Goal: Information Seeking & Learning: Learn about a topic

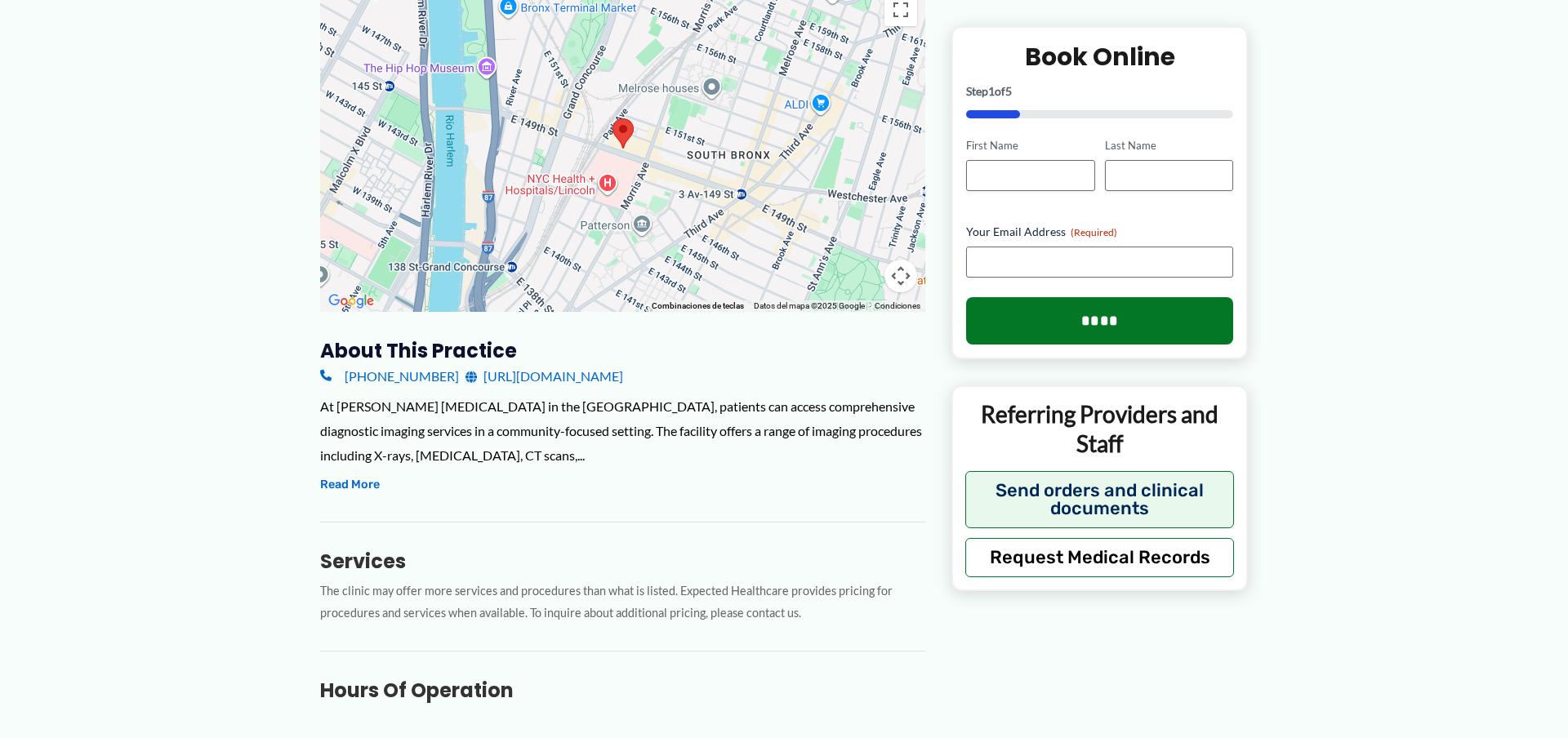
scroll to position [327, 0]
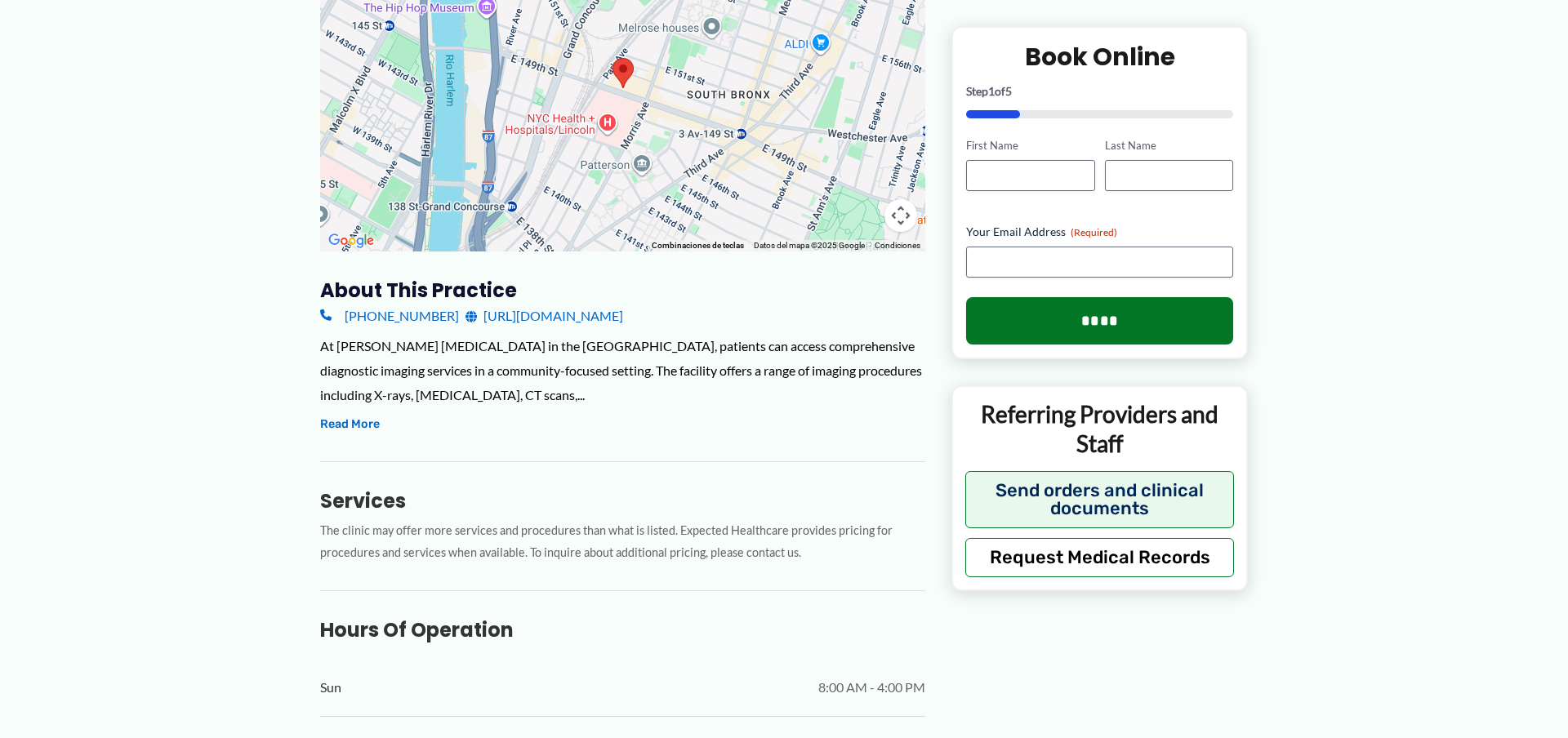
click at [364, 355] on div "At [PERSON_NAME] [MEDICAL_DATA] in the [GEOGRAPHIC_DATA], patients can access c…" at bounding box center [623, 371] width 605 height 73
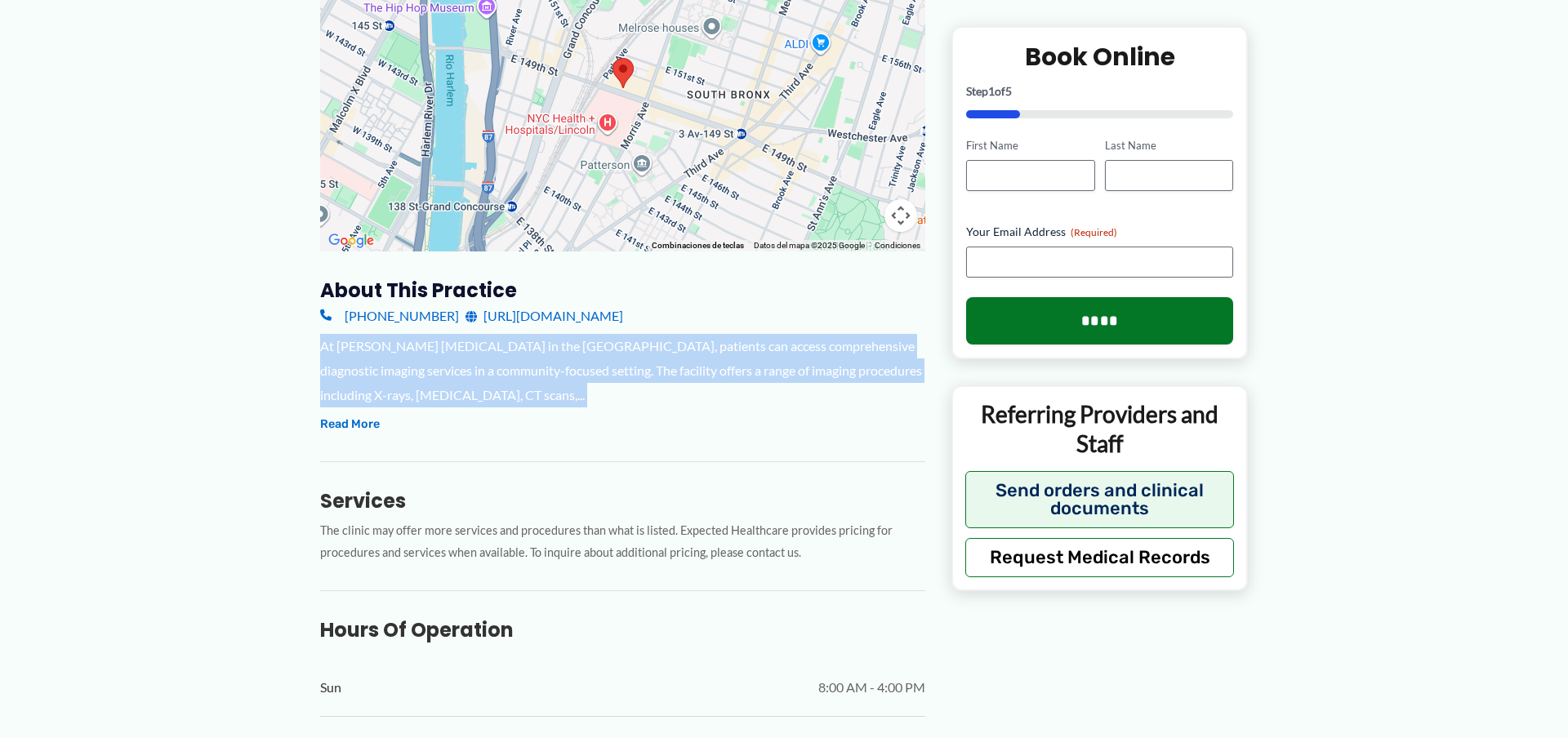
click at [364, 355] on div "At [PERSON_NAME] [MEDICAL_DATA] in the [GEOGRAPHIC_DATA], patients can access c…" at bounding box center [623, 371] width 605 height 73
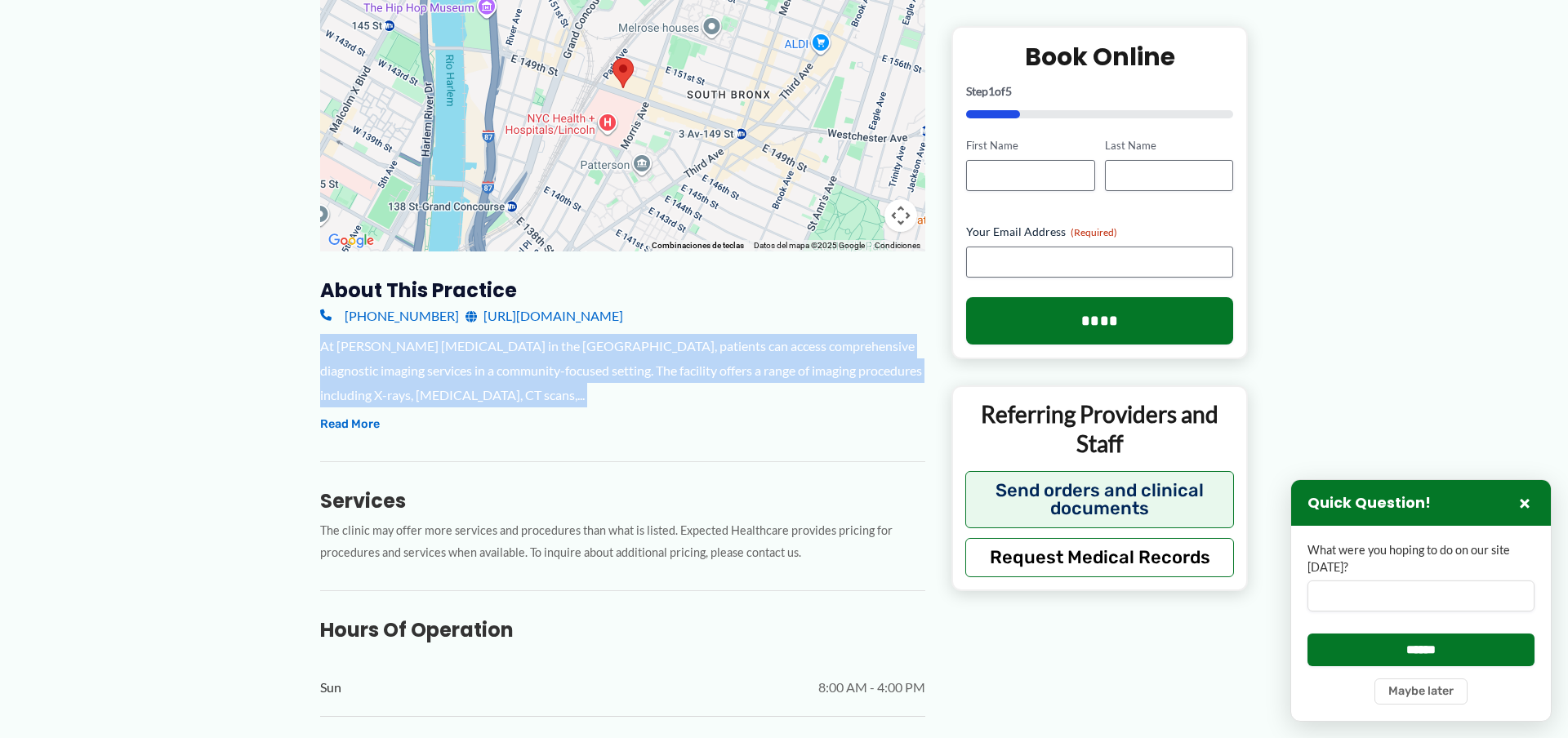
copy div "At [PERSON_NAME] [MEDICAL_DATA] in the [GEOGRAPHIC_DATA], patients can access c…"
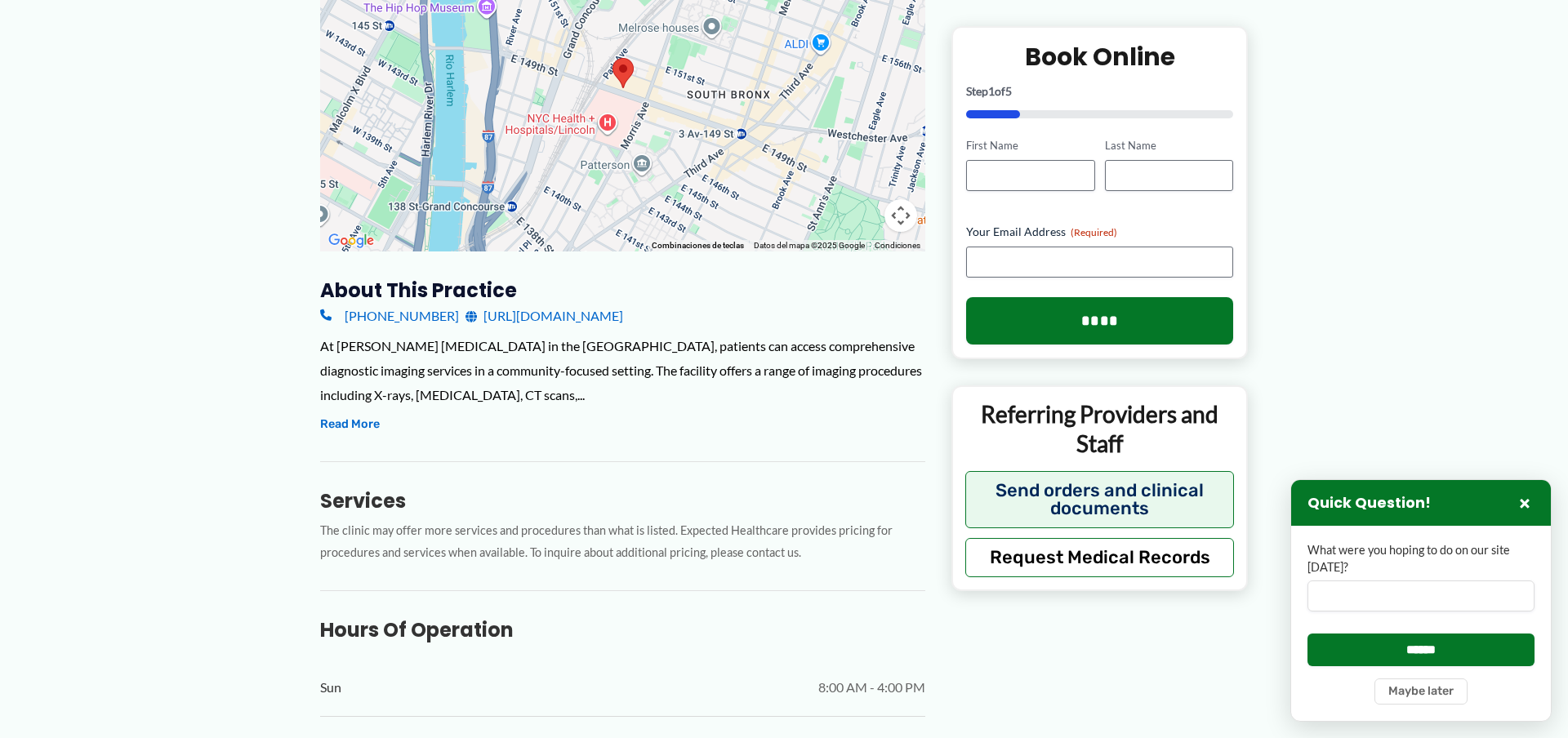
click at [565, 551] on p "The clinic may offer more services and procedures than what is listed. Expected…" at bounding box center [623, 541] width 605 height 44
click at [564, 551] on p "The clinic may offer more services and procedures than what is listed. Expected…" at bounding box center [623, 541] width 605 height 44
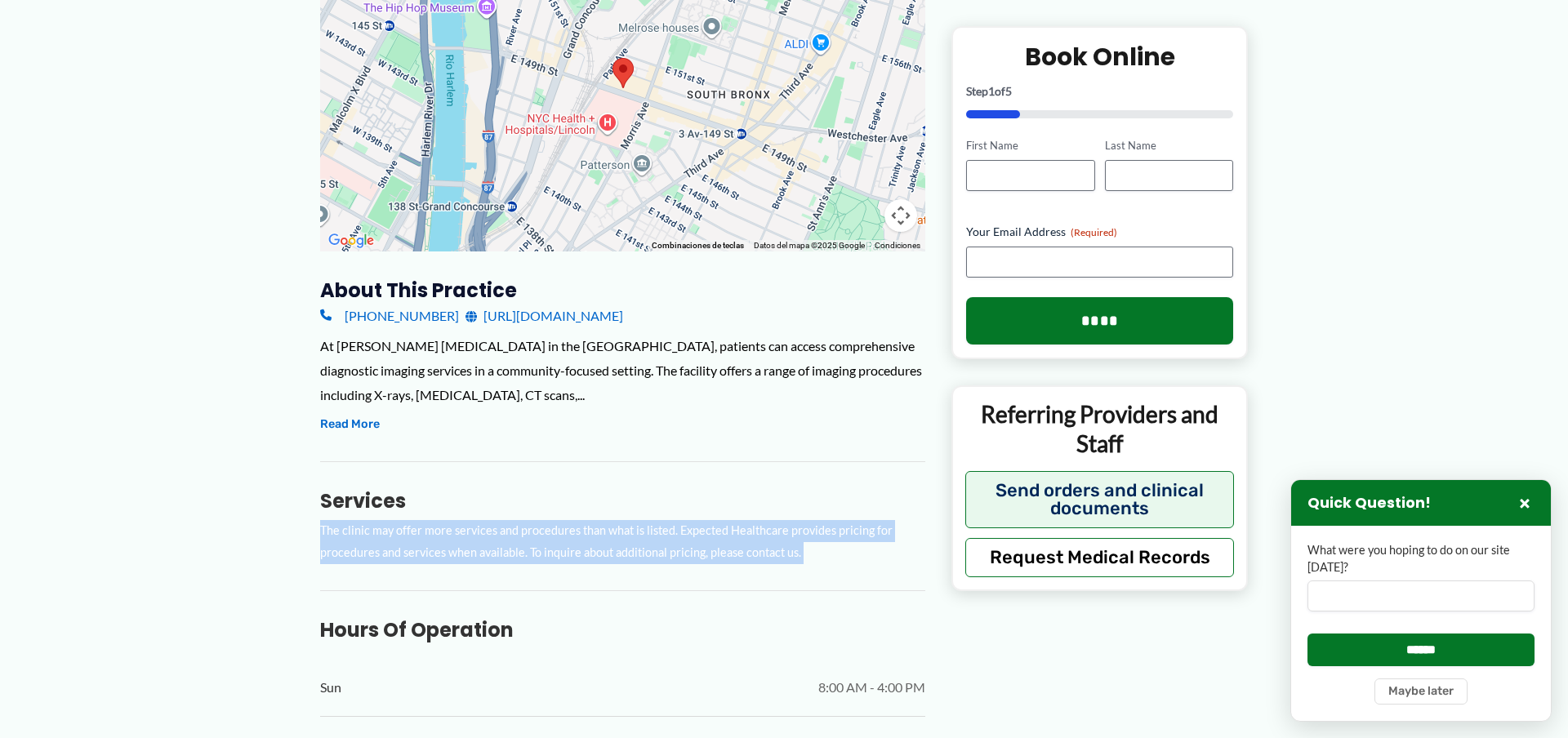
click at [565, 551] on p "The clinic may offer more services and procedures than what is listed. Expected…" at bounding box center [623, 541] width 605 height 44
copy div "The clinic may offer more services and procedures than what is listed. Expected…"
click at [757, 546] on p "The clinic may offer more services and procedures than what is listed. Expected…" at bounding box center [623, 541] width 605 height 44
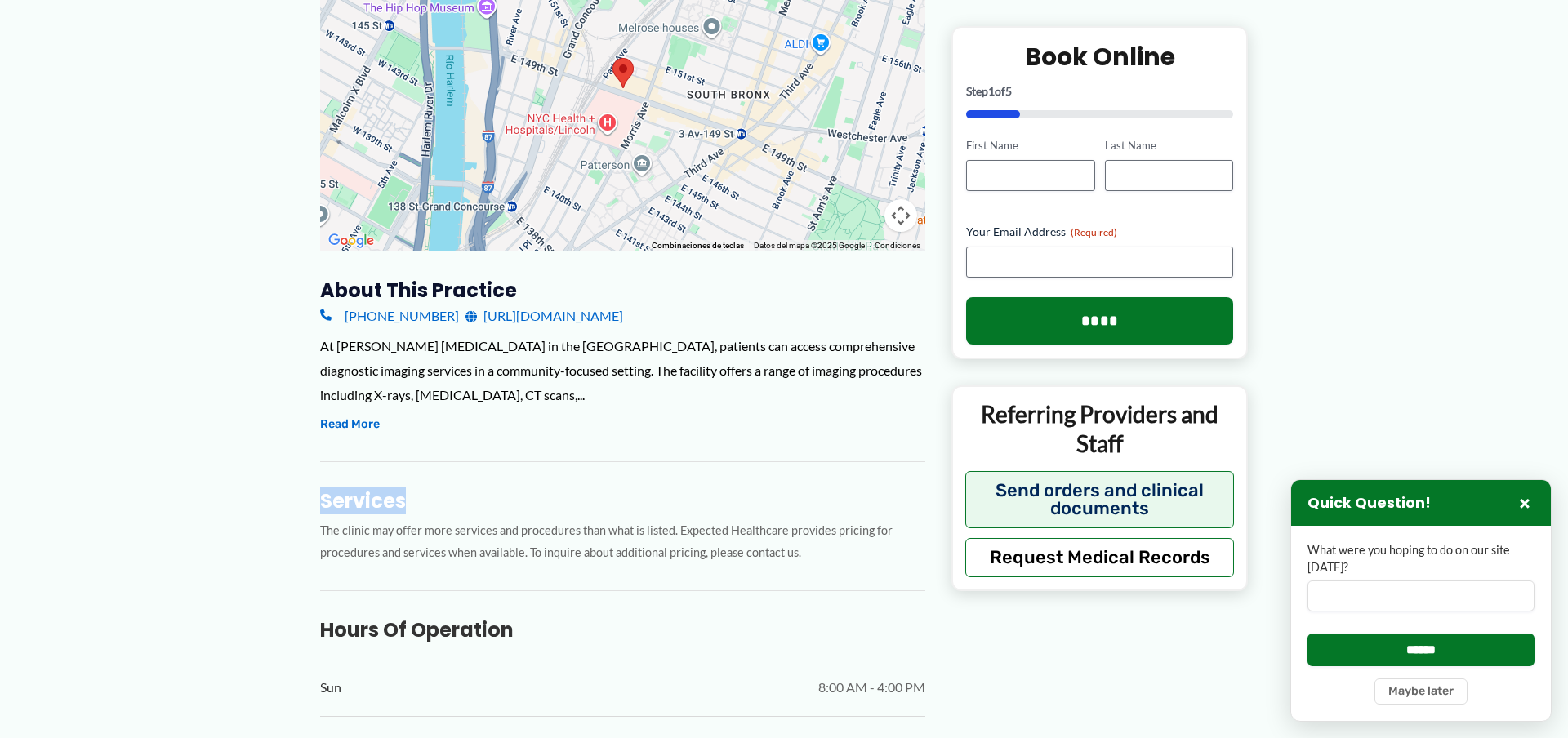
click at [519, 436] on div "About this practice [PHONE_NUMBER] [URL][DOMAIN_NAME] At [PERSON_NAME] [MEDICAL…" at bounding box center [623, 672] width 605 height 790
click at [825, 558] on p "The clinic may offer more services and procedures than what is listed. Expected…" at bounding box center [623, 541] width 605 height 44
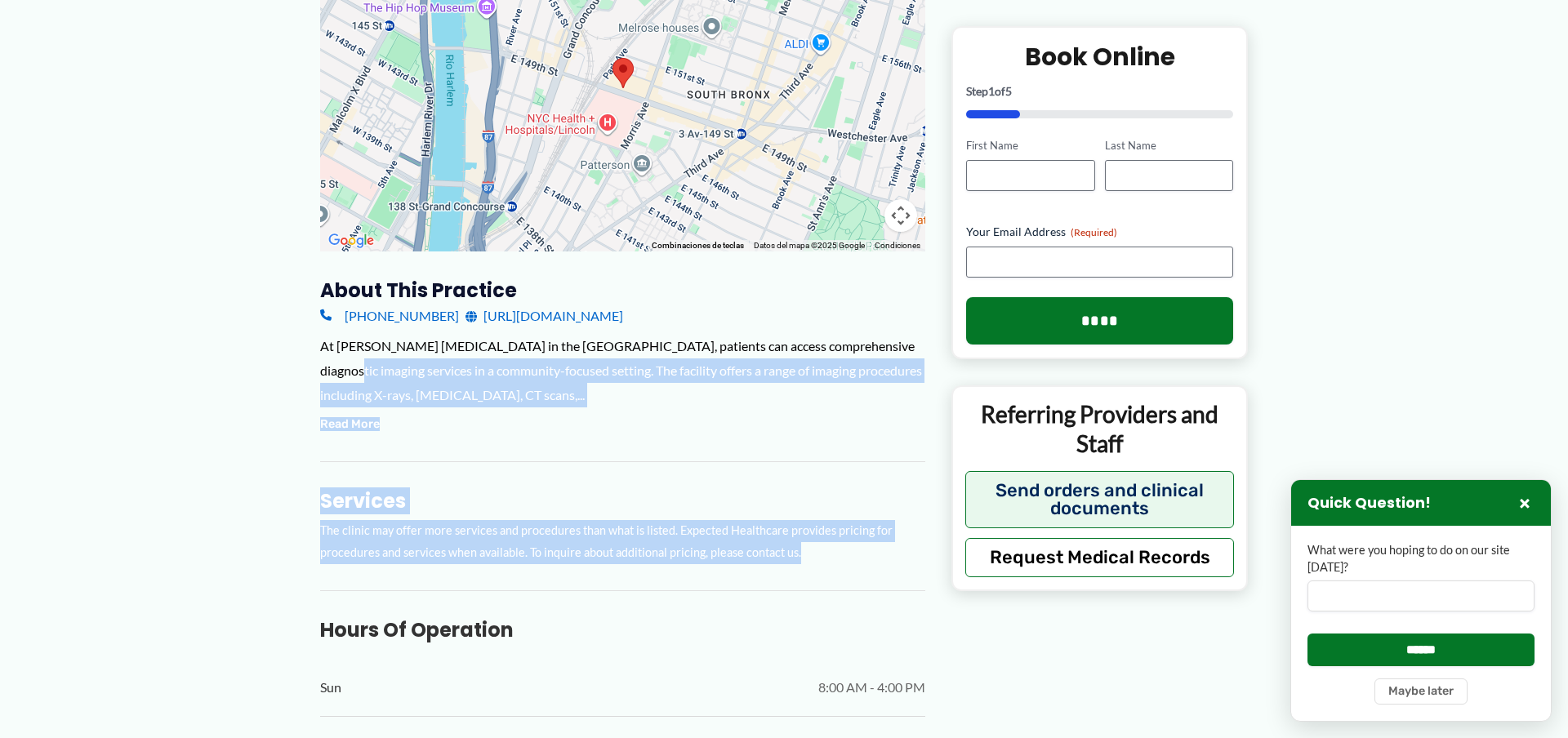
drag, startPoint x: 821, startPoint y: 559, endPoint x: 276, endPoint y: 380, distance: 573.6
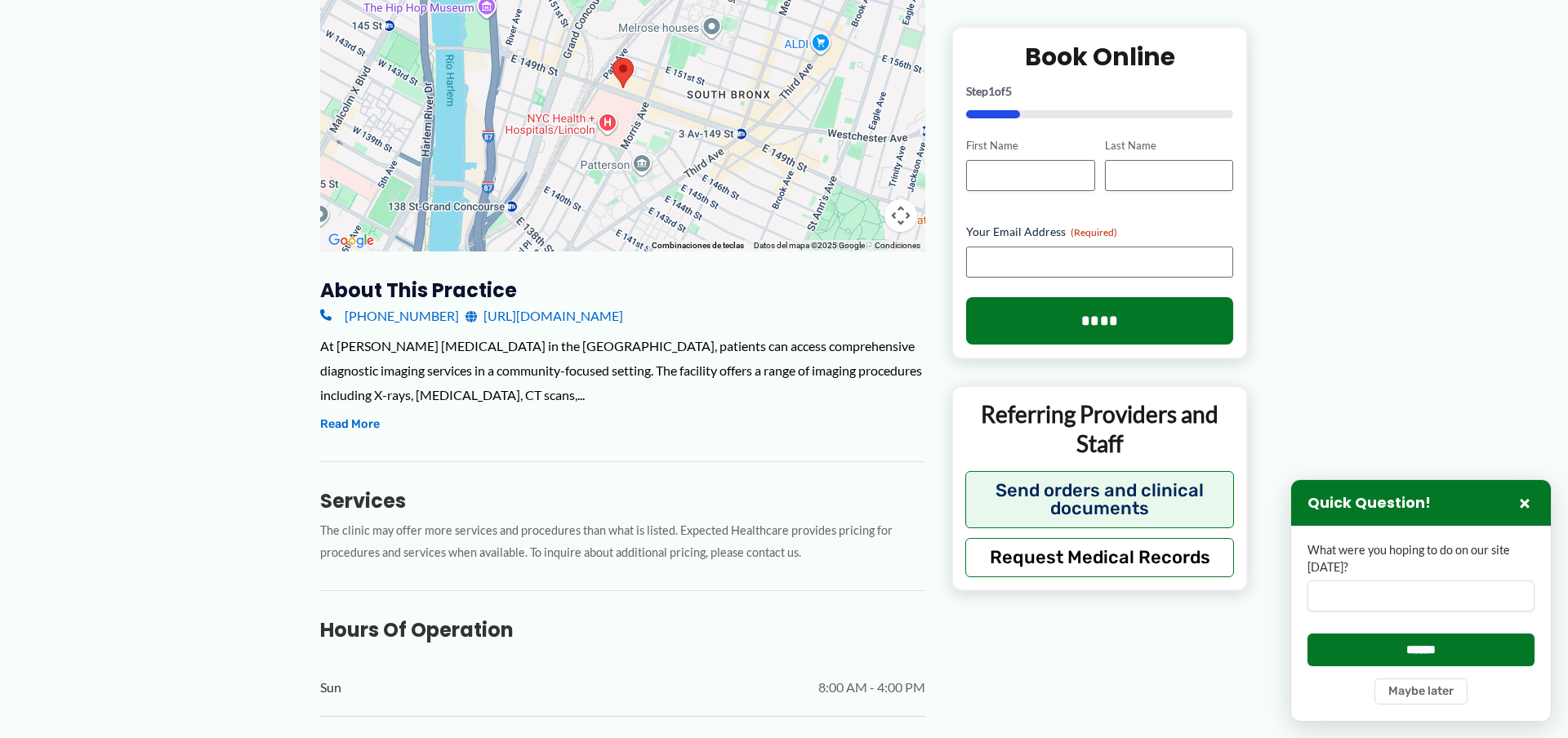
click at [358, 374] on div "At [PERSON_NAME] [MEDICAL_DATA] in the [GEOGRAPHIC_DATA], patients can access c…" at bounding box center [623, 371] width 605 height 73
click at [359, 373] on div "At [PERSON_NAME] [MEDICAL_DATA] in the [GEOGRAPHIC_DATA], patients can access c…" at bounding box center [623, 371] width 605 height 73
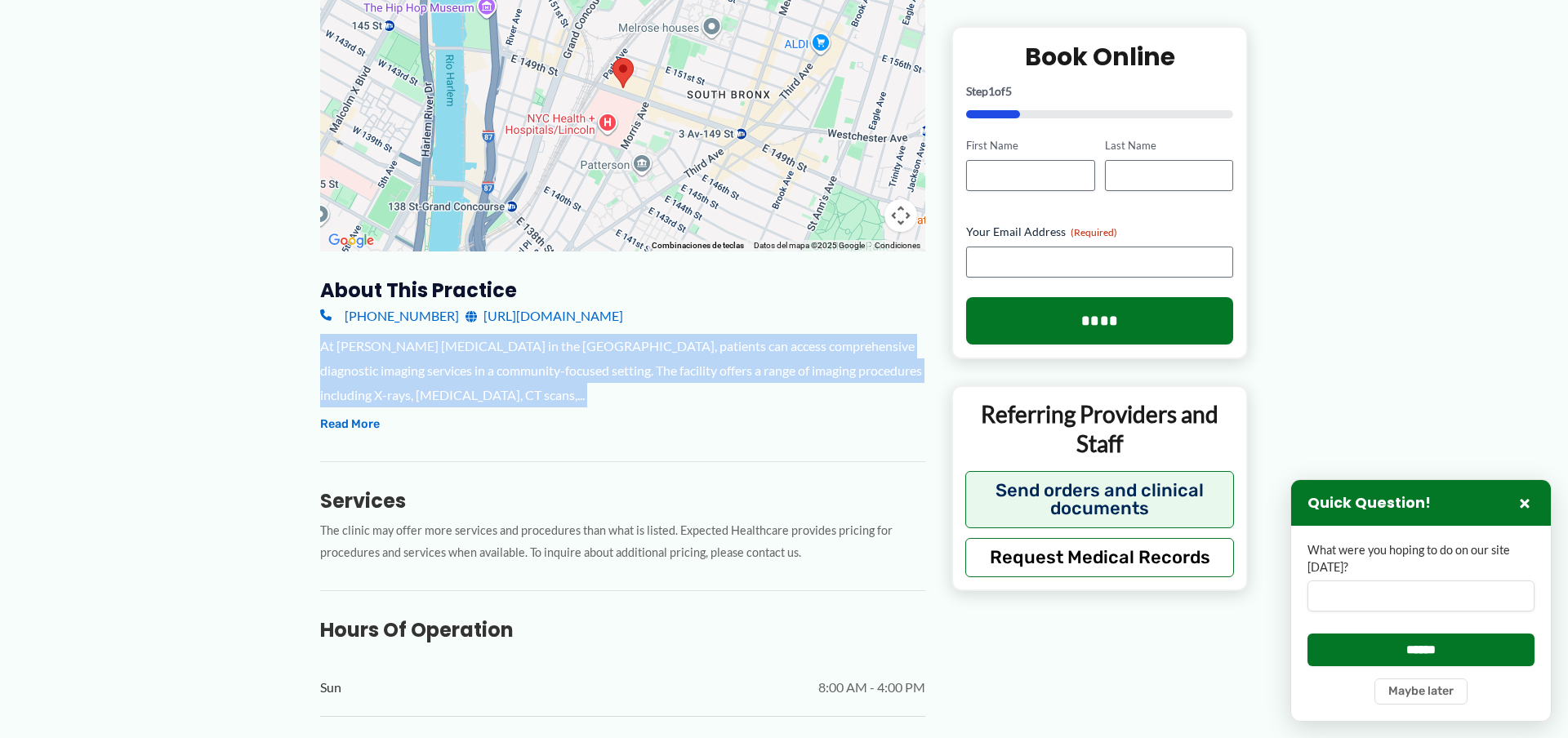
click at [359, 372] on div "At [PERSON_NAME] [MEDICAL_DATA] in the [GEOGRAPHIC_DATA], patients can access c…" at bounding box center [623, 371] width 605 height 73
copy div "At [PERSON_NAME] [MEDICAL_DATA] in the [GEOGRAPHIC_DATA], patients can access c…"
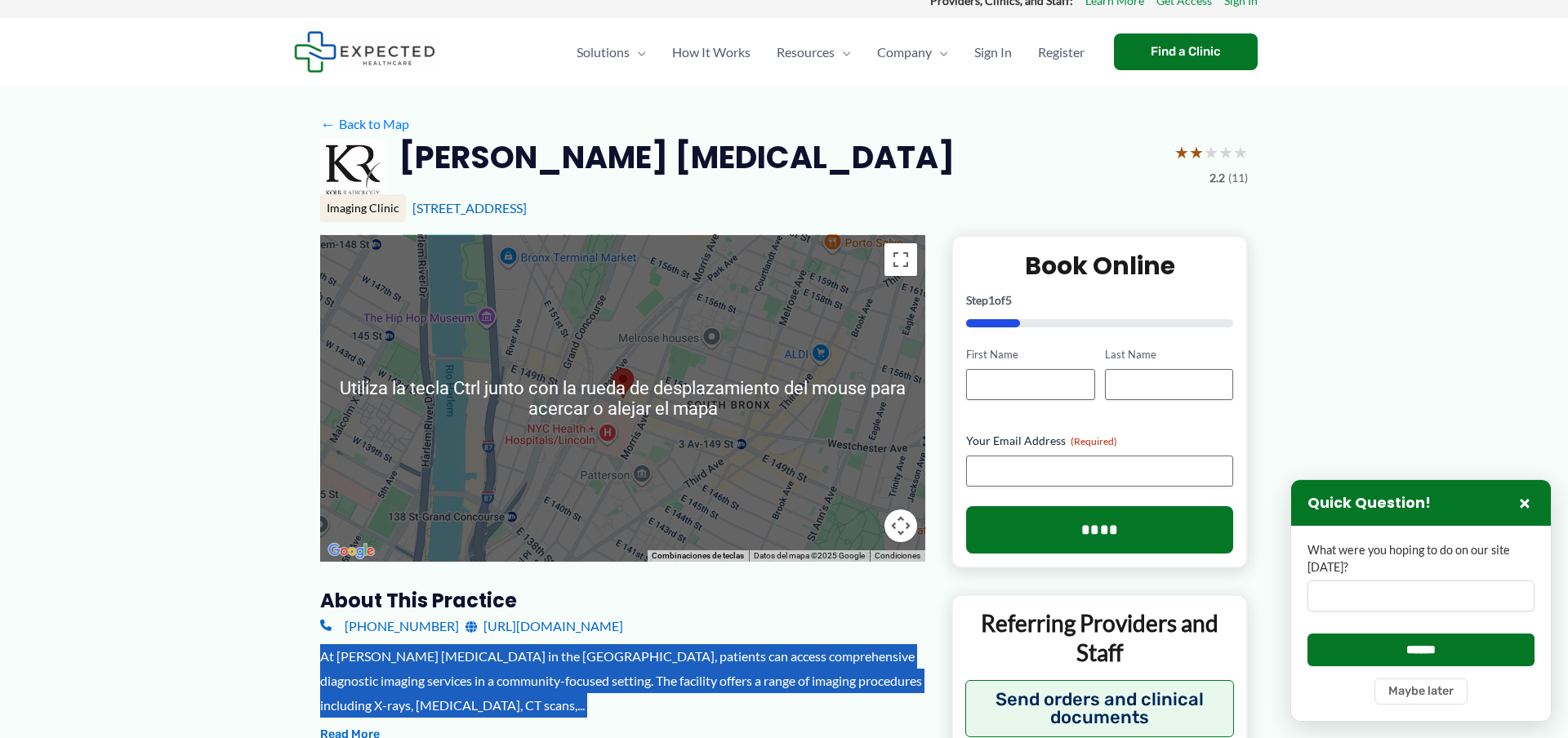
scroll to position [0, 0]
